Goal: Navigation & Orientation: Find specific page/section

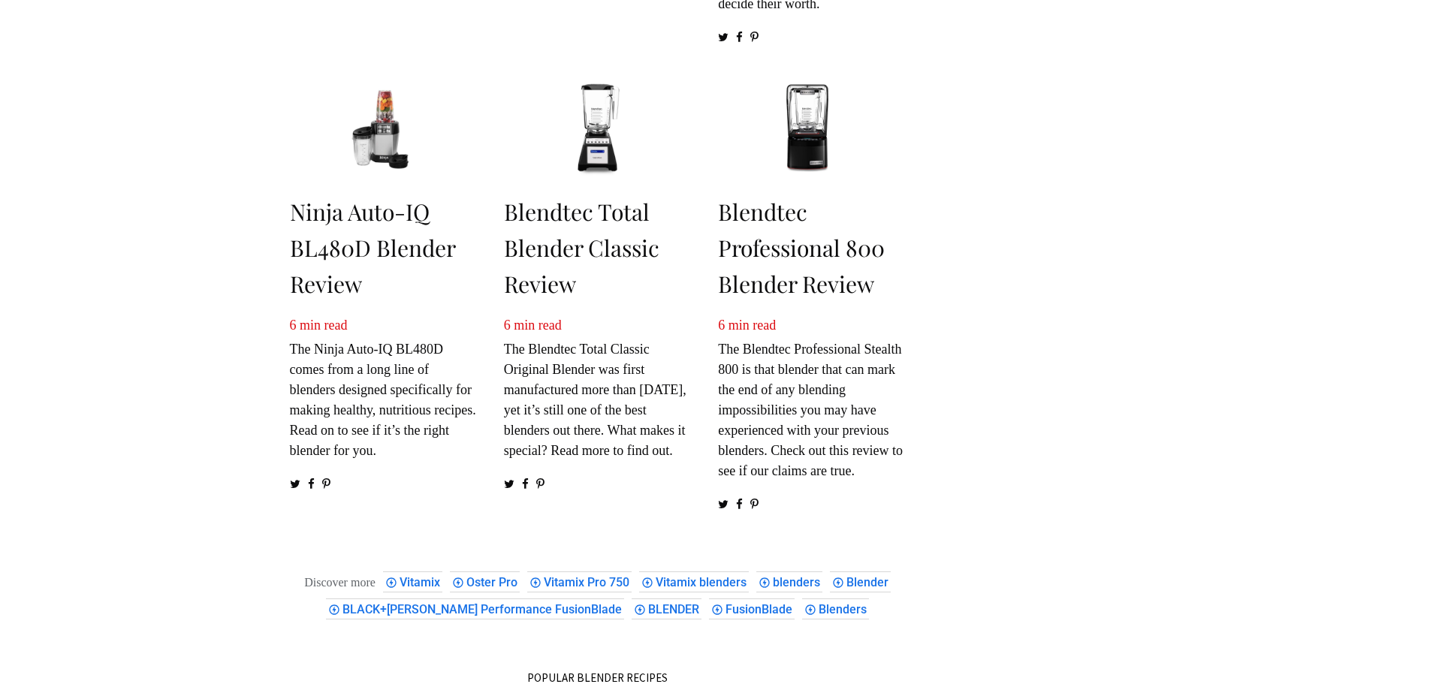
scroll to position [1126, 0]
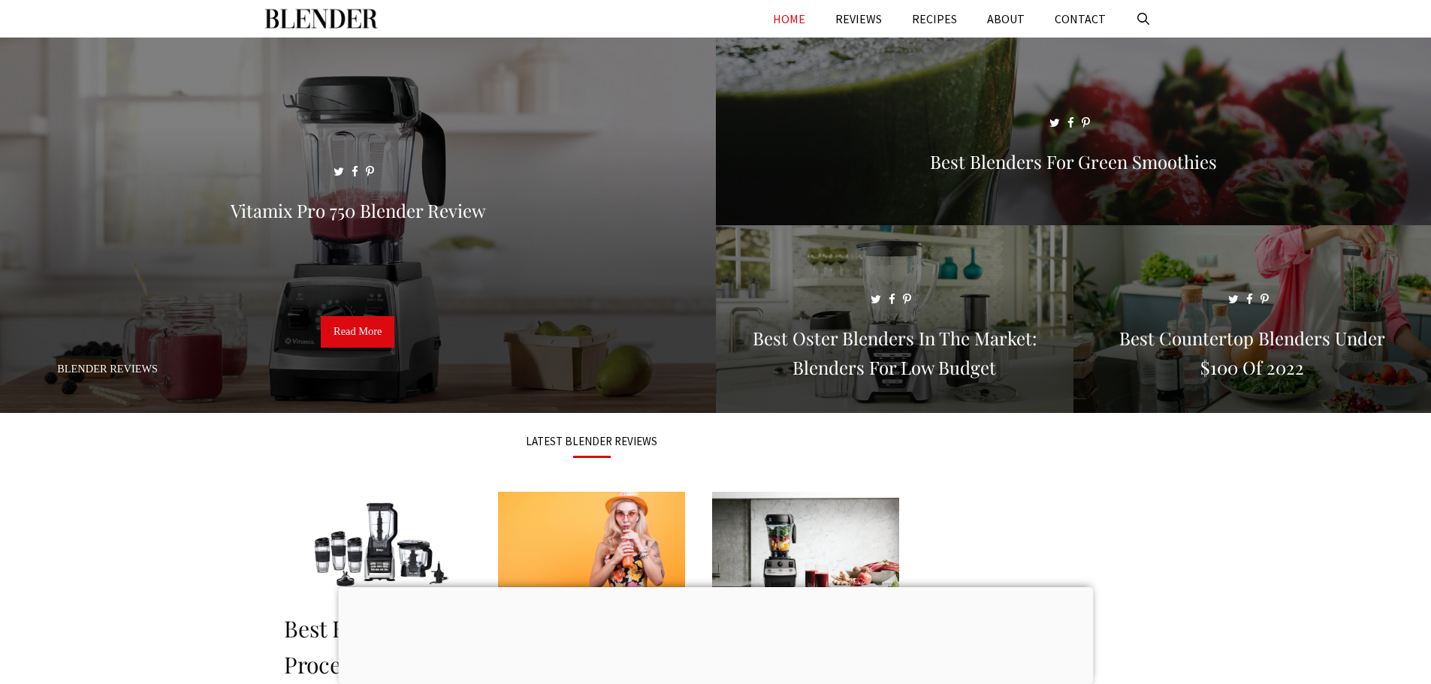
click at [356, 24] on img "Primary" at bounding box center [321, 19] width 113 height 38
